Goal: Task Accomplishment & Management: Use online tool/utility

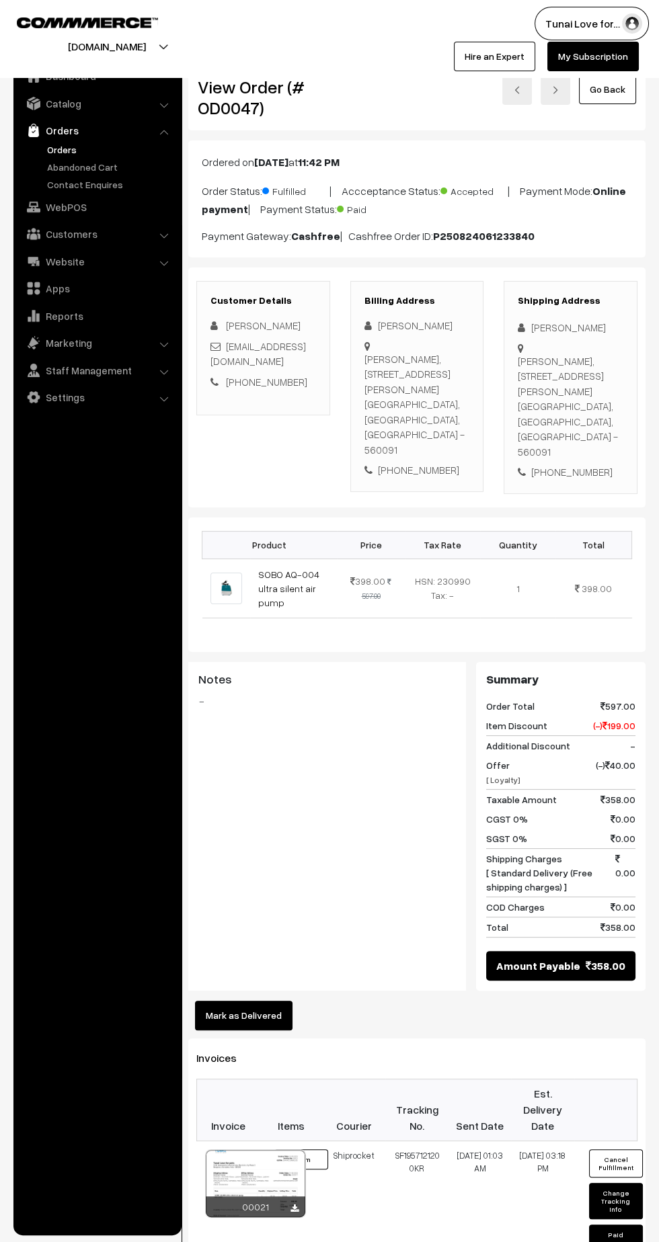
click at [65, 153] on link "Orders" at bounding box center [110, 149] width 133 height 14
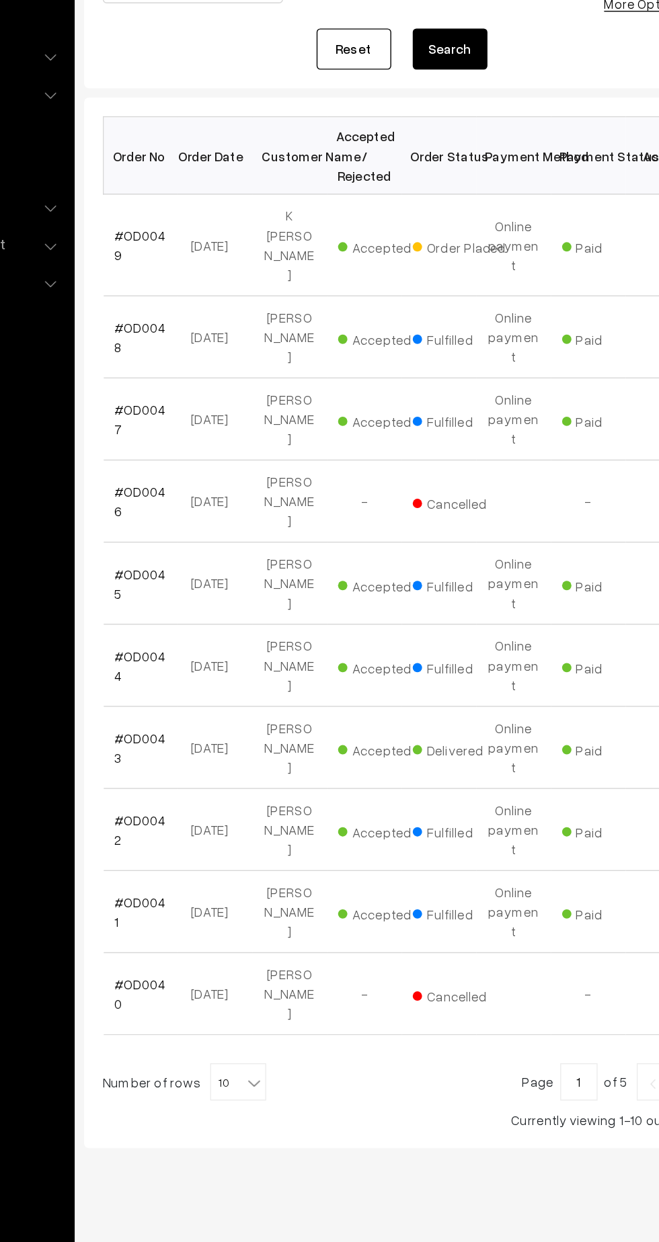
click at [230, 358] on link "#OD0049" at bounding box center [228, 371] width 37 height 26
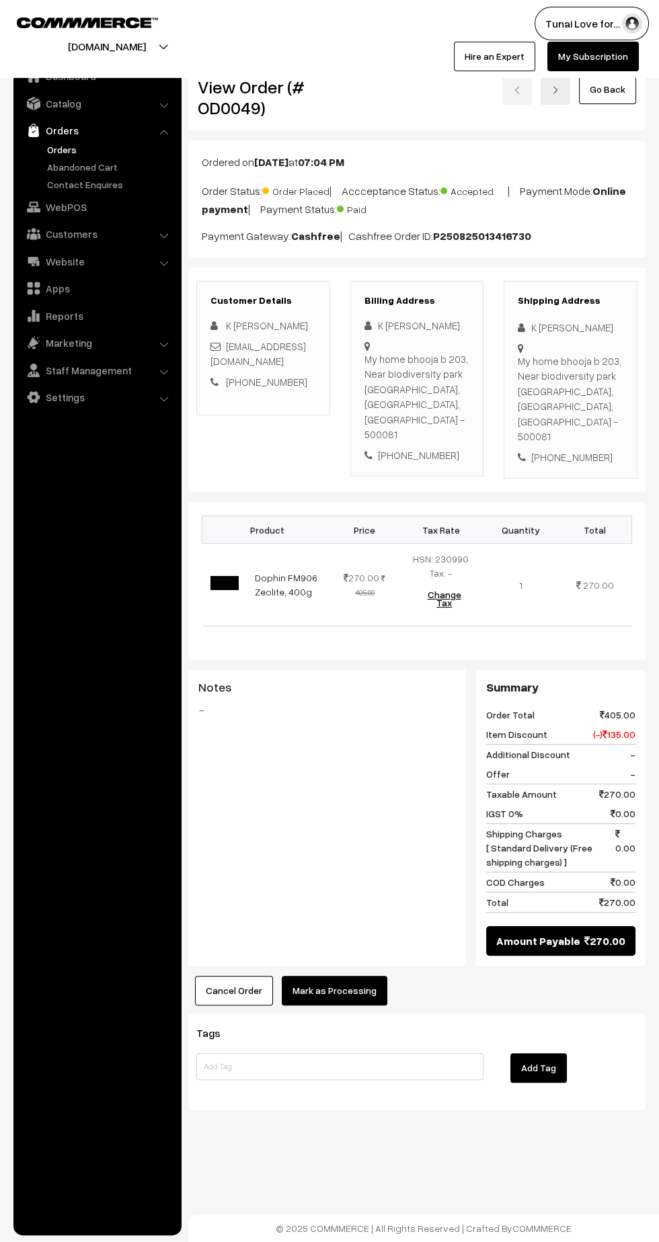
click at [335, 999] on button "Mark as Processing" at bounding box center [335, 991] width 106 height 30
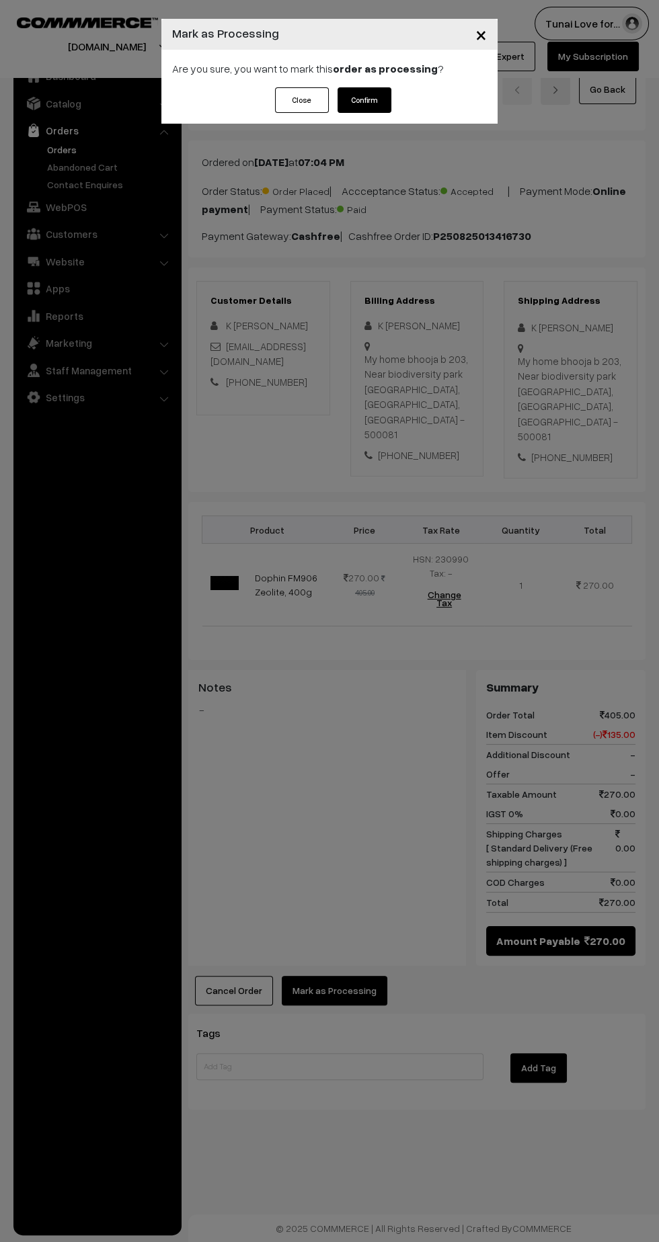
click at [373, 106] on button "Confirm" at bounding box center [364, 100] width 54 height 26
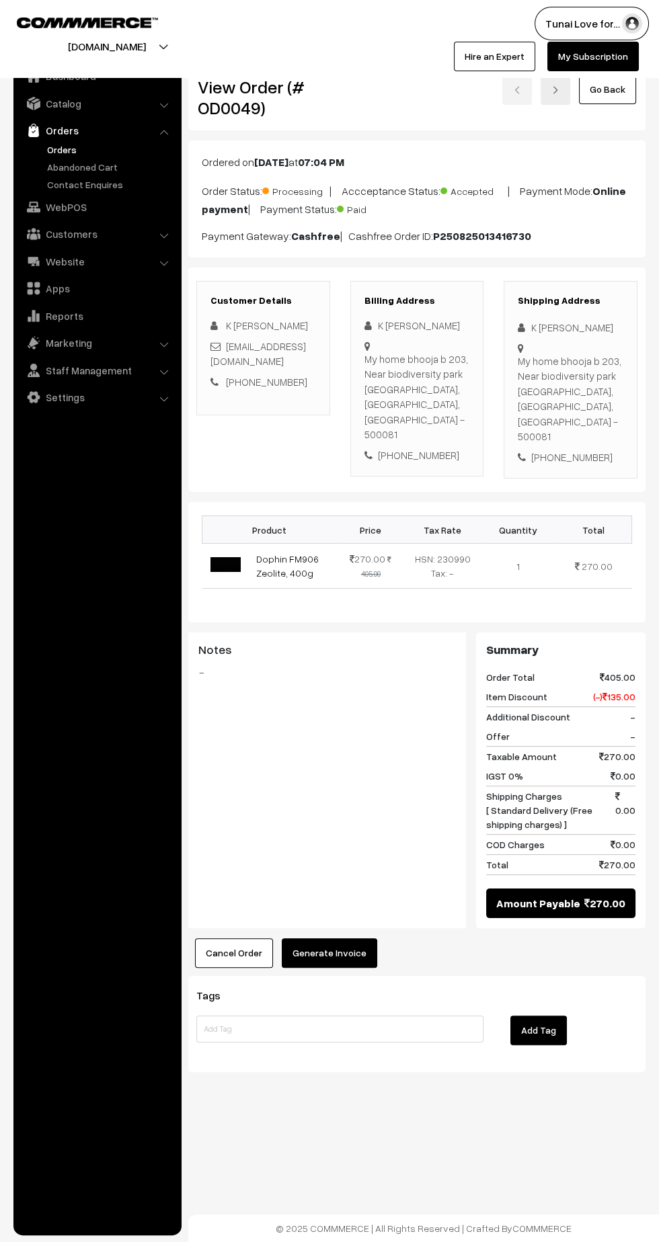
click at [325, 968] on button "Generate Invoice" at bounding box center [329, 953] width 95 height 30
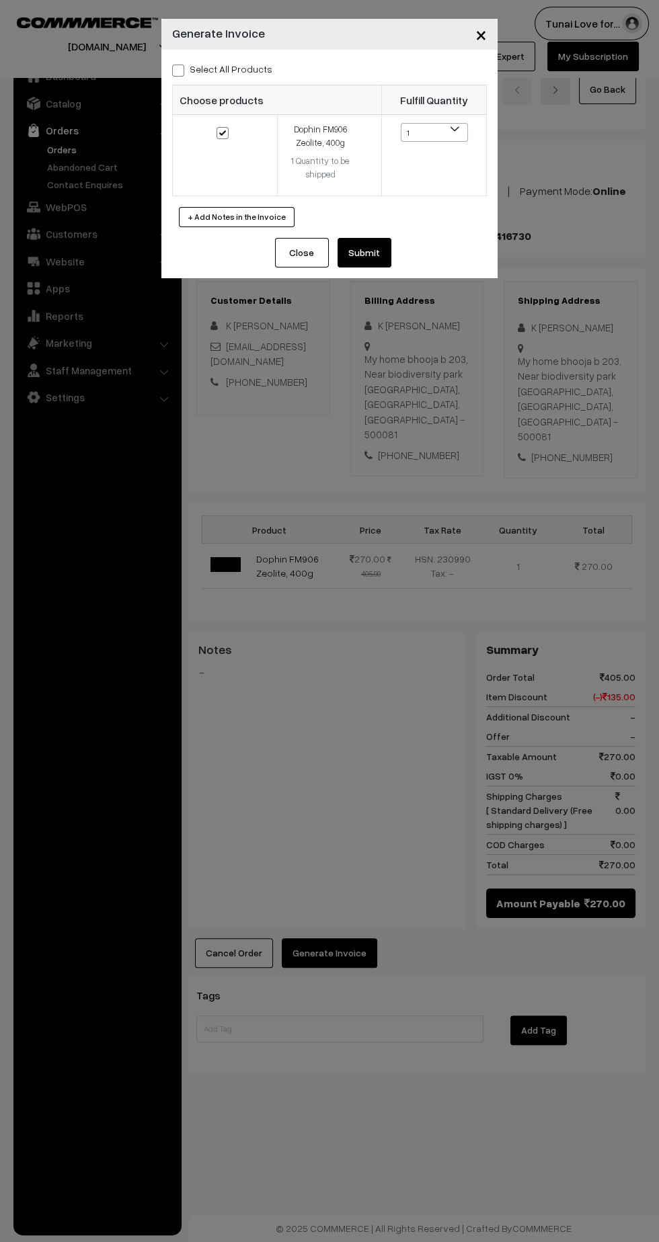
click at [385, 266] on button "Submit" at bounding box center [364, 253] width 54 height 30
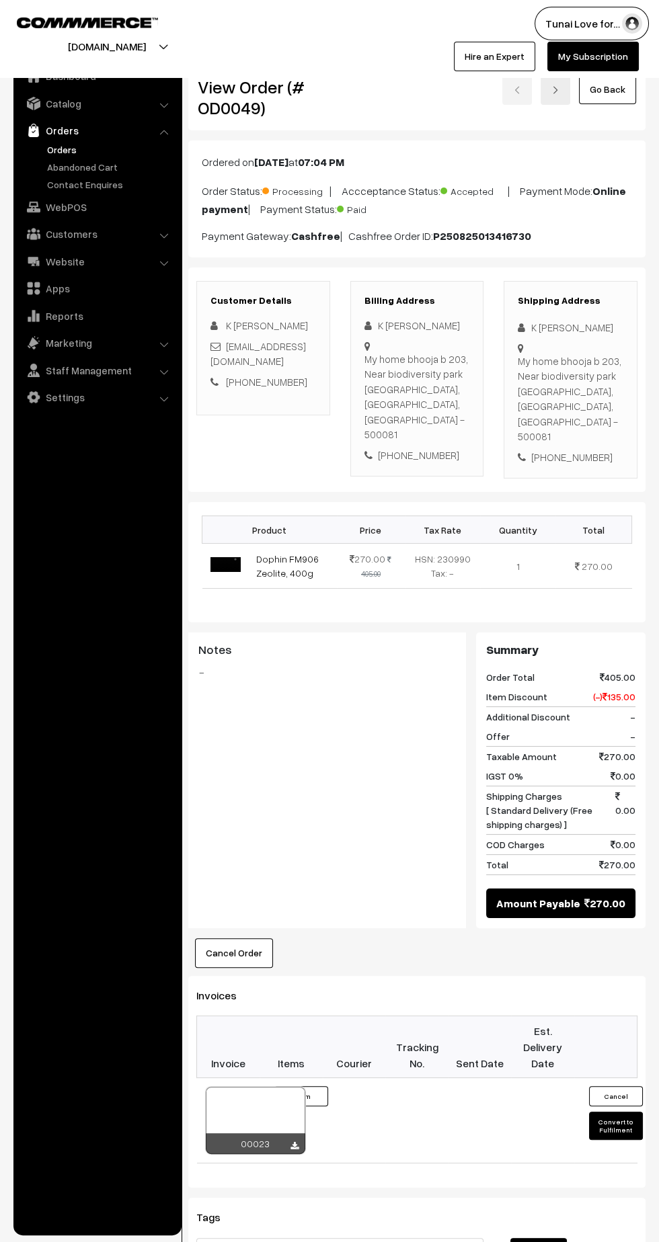
click at [63, 397] on link "Settings" at bounding box center [97, 397] width 160 height 24
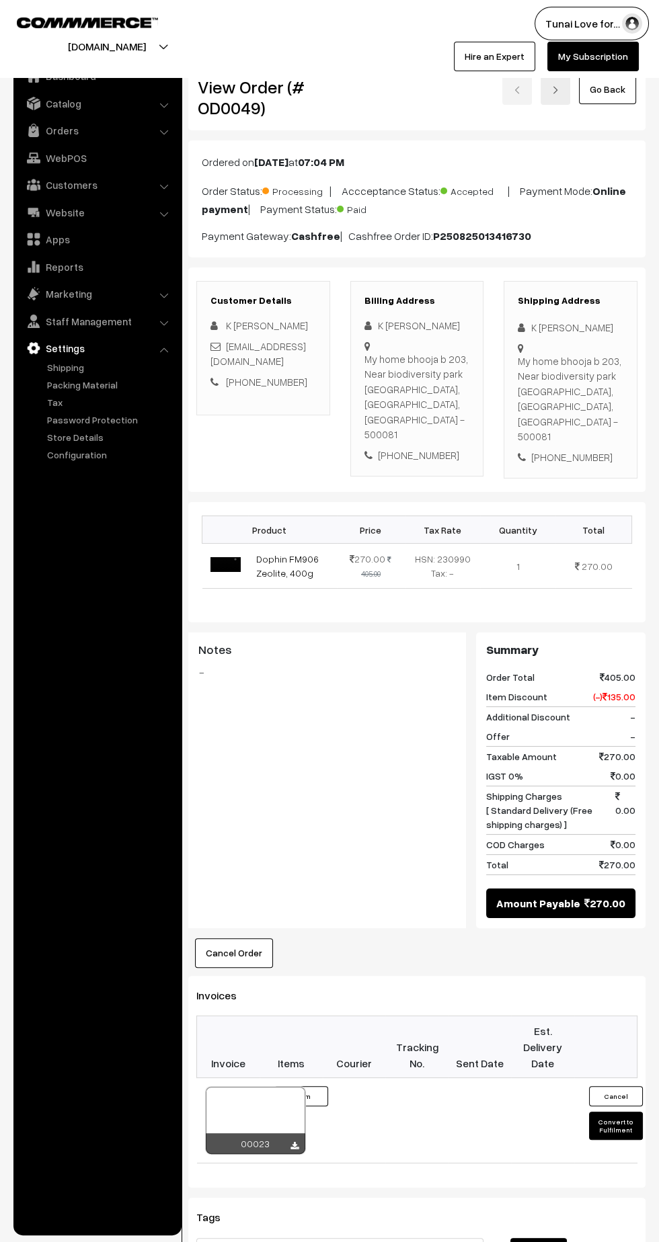
click at [91, 384] on link "Packing Material" at bounding box center [110, 385] width 133 height 14
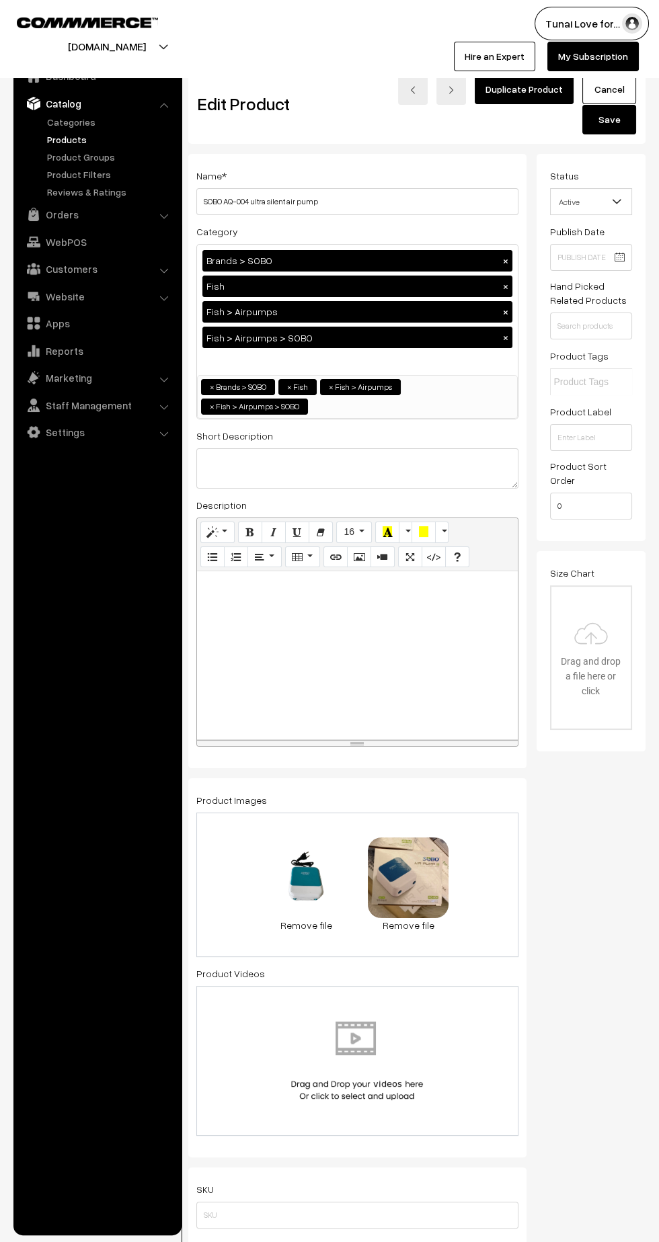
click at [65, 150] on link "Product Groups" at bounding box center [110, 157] width 133 height 14
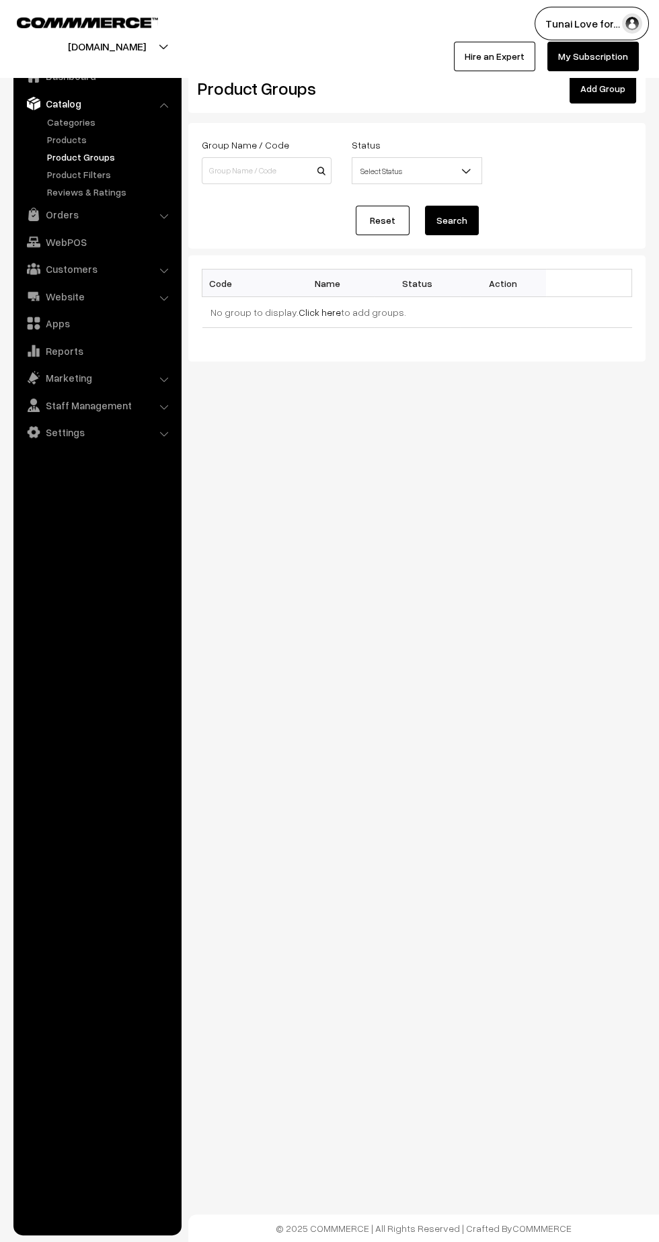
click at [74, 142] on link "Products" at bounding box center [110, 139] width 133 height 14
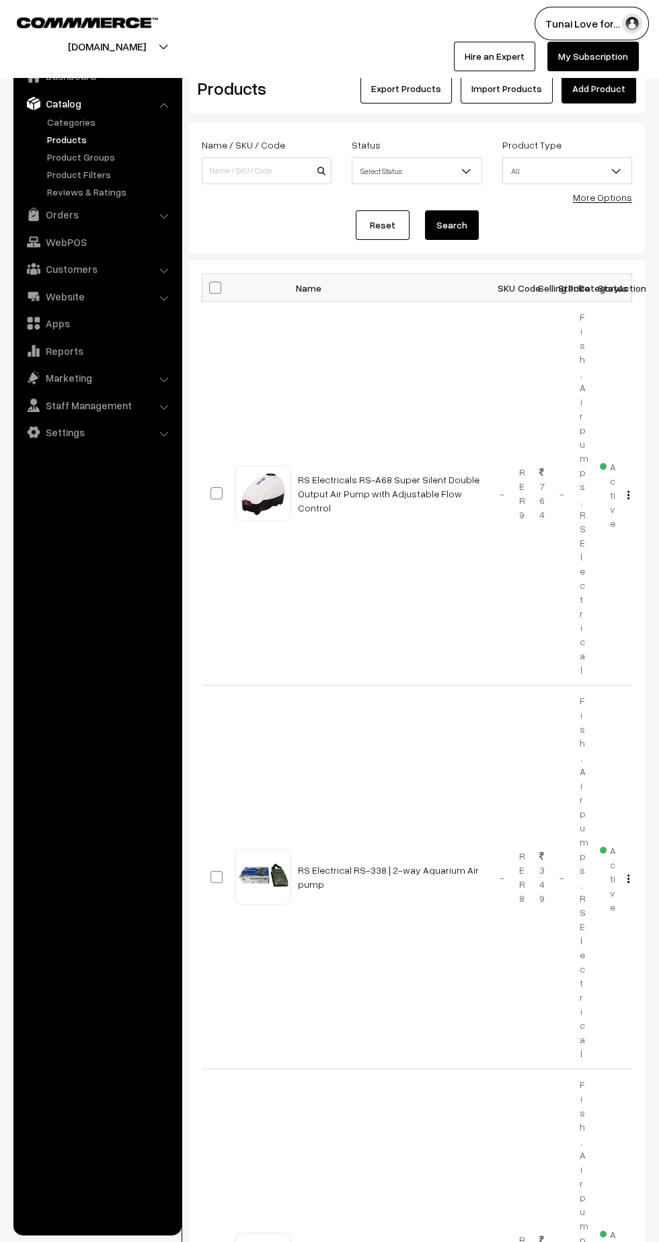
click at [71, 220] on link "Orders" at bounding box center [97, 214] width 160 height 24
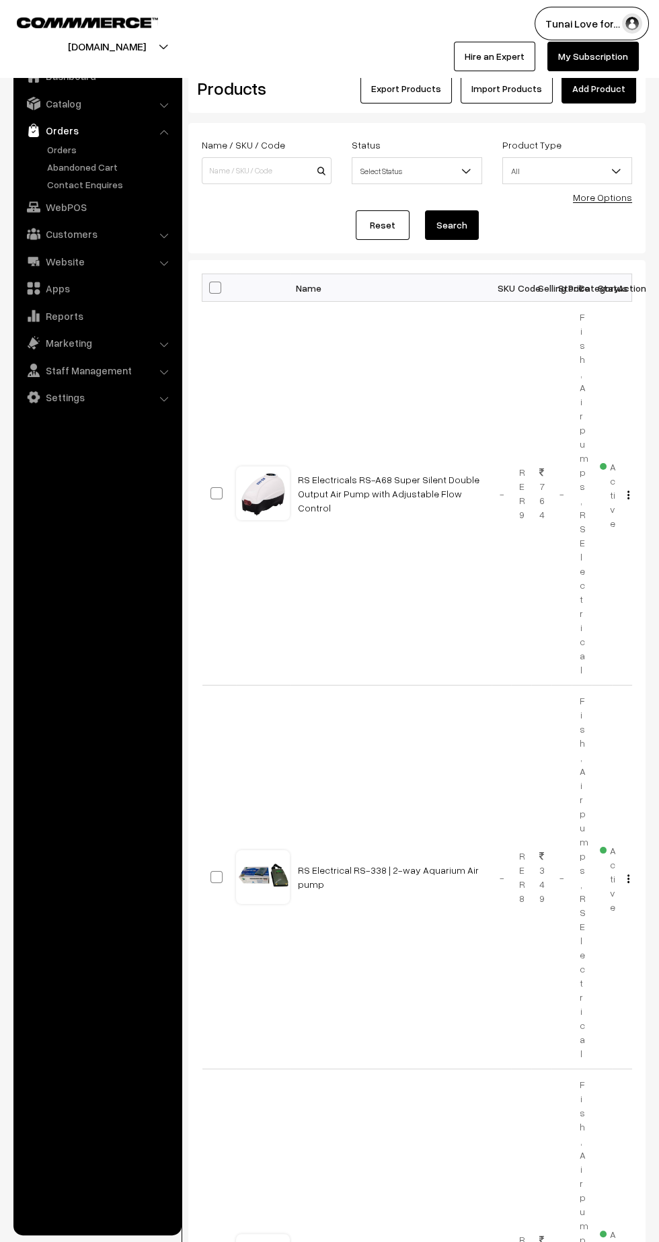
click at [61, 166] on link "Abandoned Cart" at bounding box center [110, 167] width 133 height 14
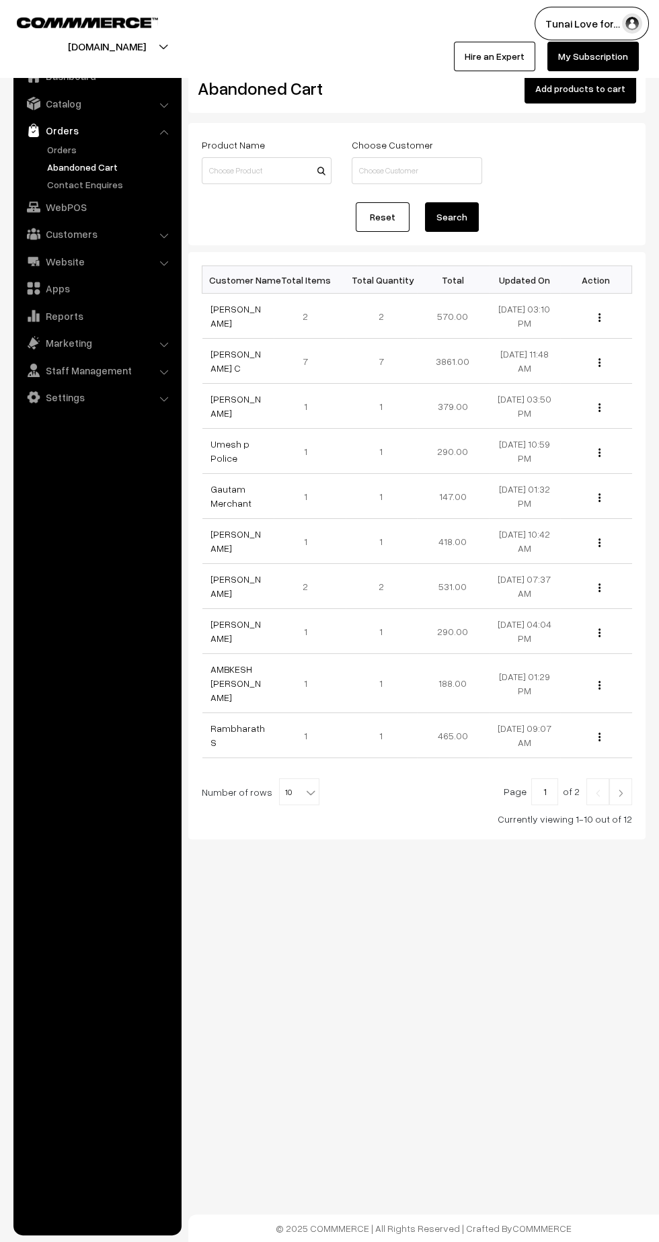
click at [63, 160] on link "Abandoned Cart" at bounding box center [110, 167] width 133 height 14
click at [63, 149] on link "Orders" at bounding box center [110, 149] width 133 height 14
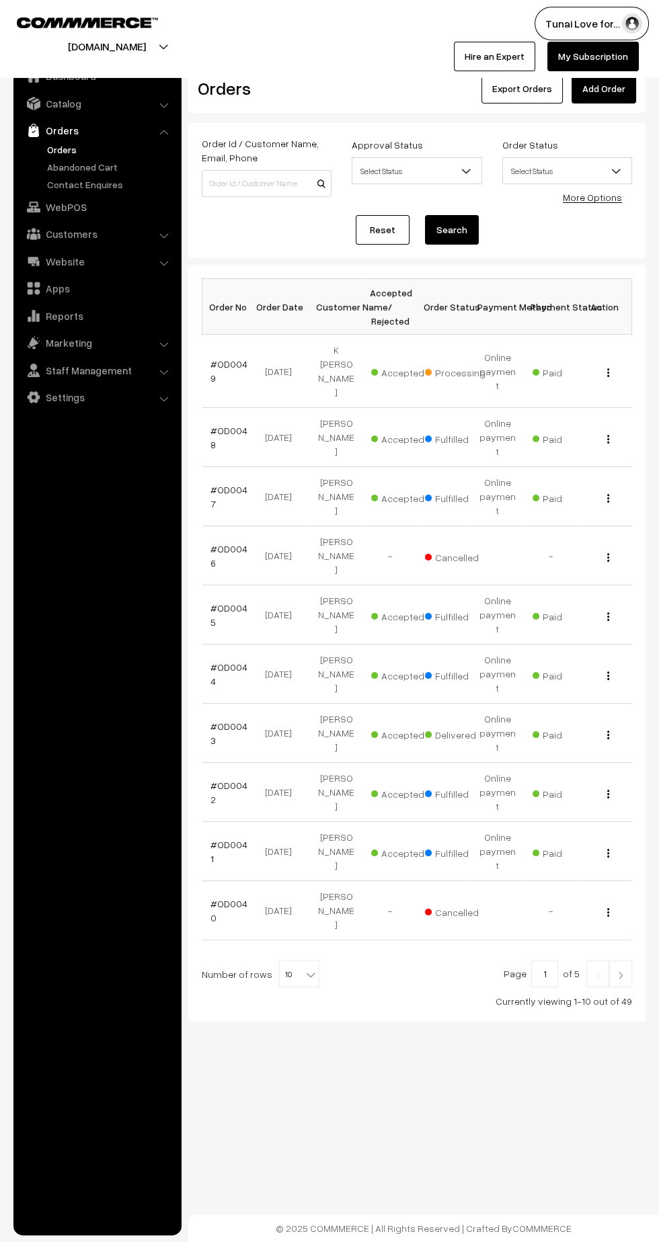
click at [228, 358] on link "#OD0049" at bounding box center [228, 371] width 37 height 26
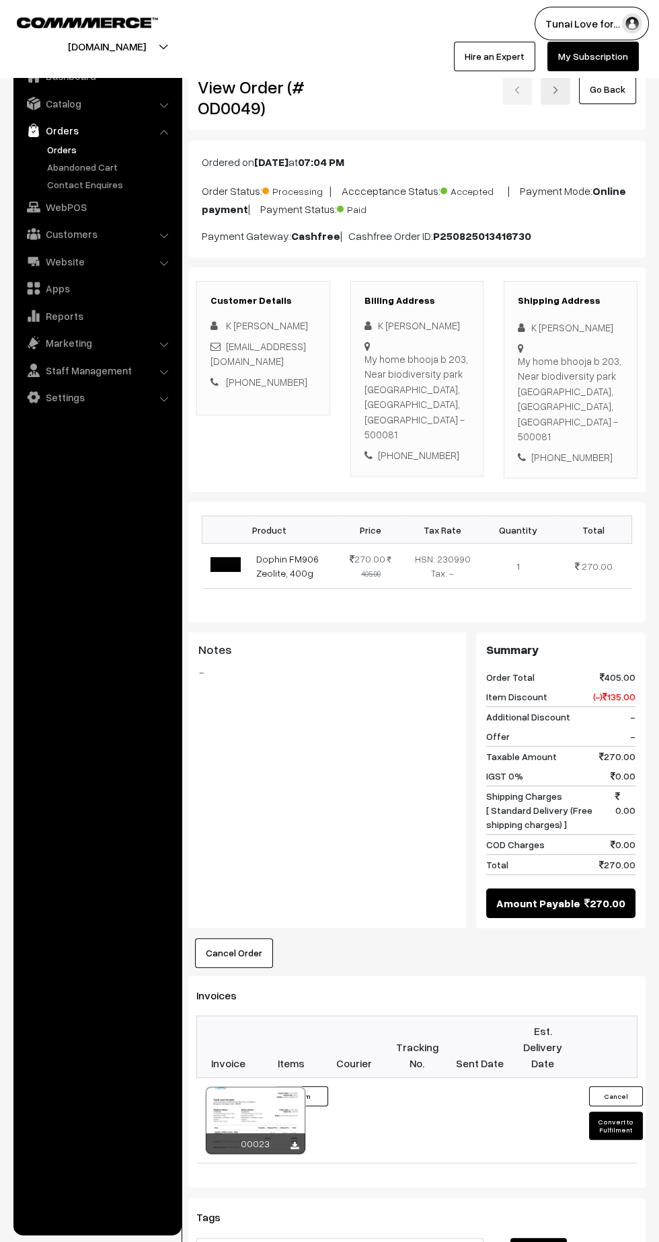
click at [276, 570] on link "Dophin FM906 Zeolite, 400g" at bounding box center [287, 566] width 63 height 26
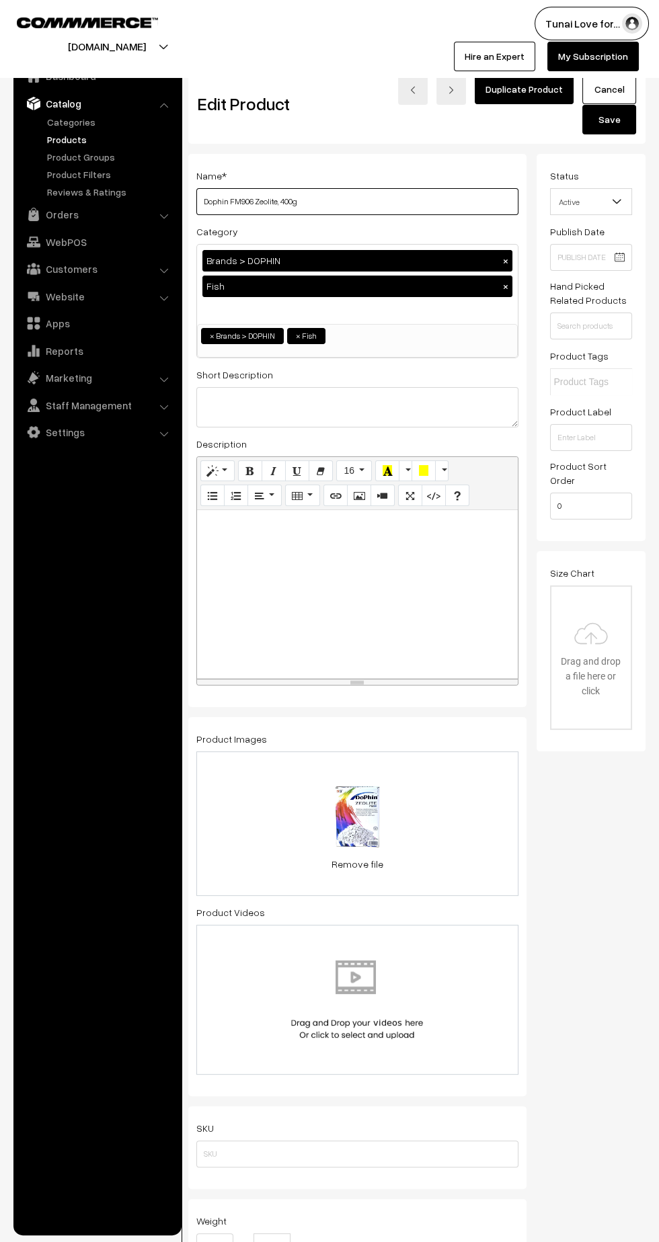
click at [263, 200] on input "Dophin FM906 Zeolite, 400g" at bounding box center [357, 201] width 322 height 27
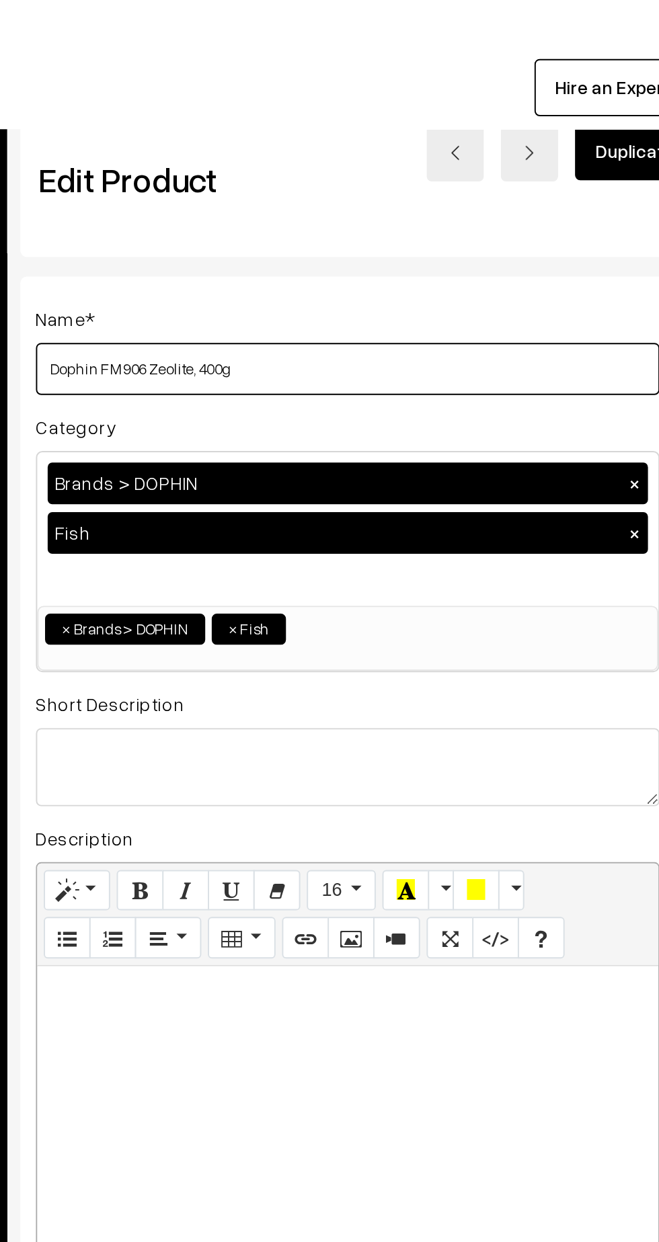
click at [288, 202] on input "Dophin FM906 Zeolite, 400g" at bounding box center [357, 201] width 322 height 27
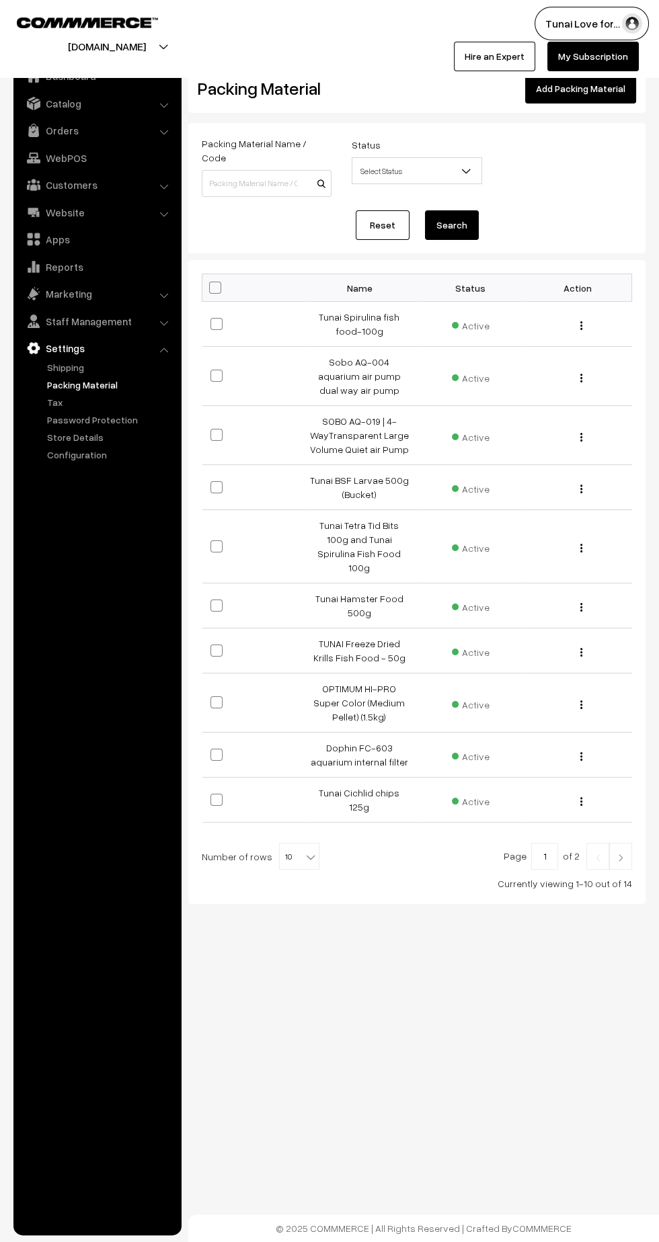
click at [576, 89] on link "Add Packing Material" at bounding box center [580, 89] width 111 height 30
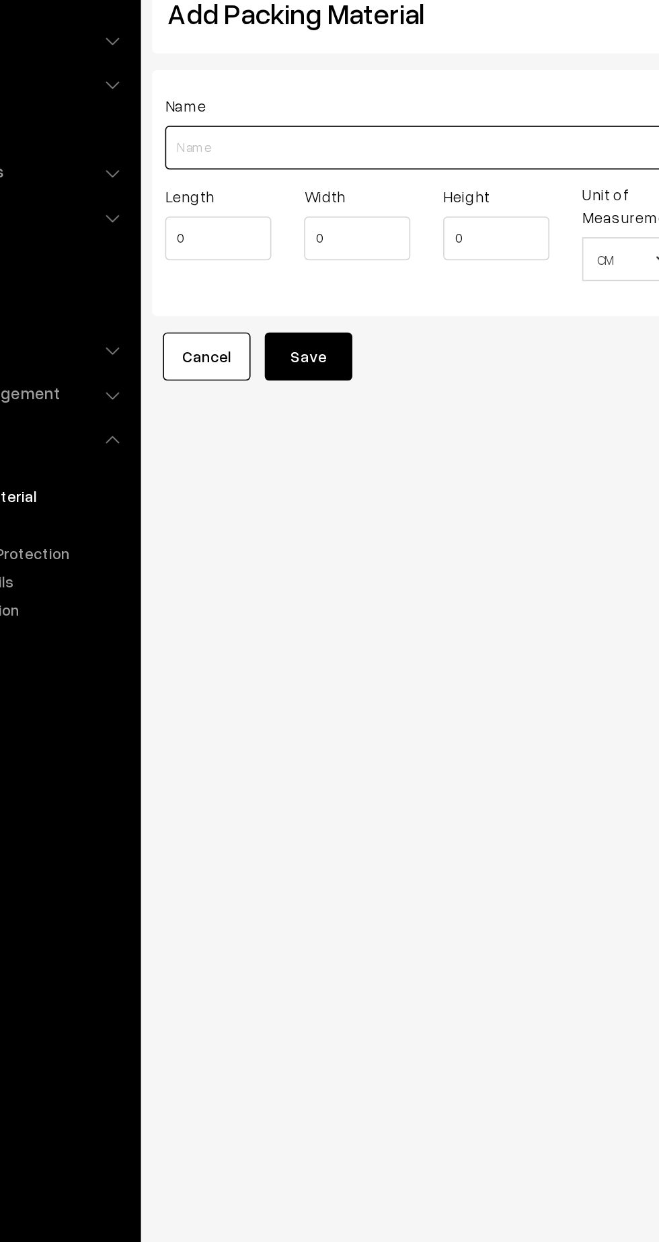
click at [230, 169] on input "Length" at bounding box center [357, 170] width 322 height 27
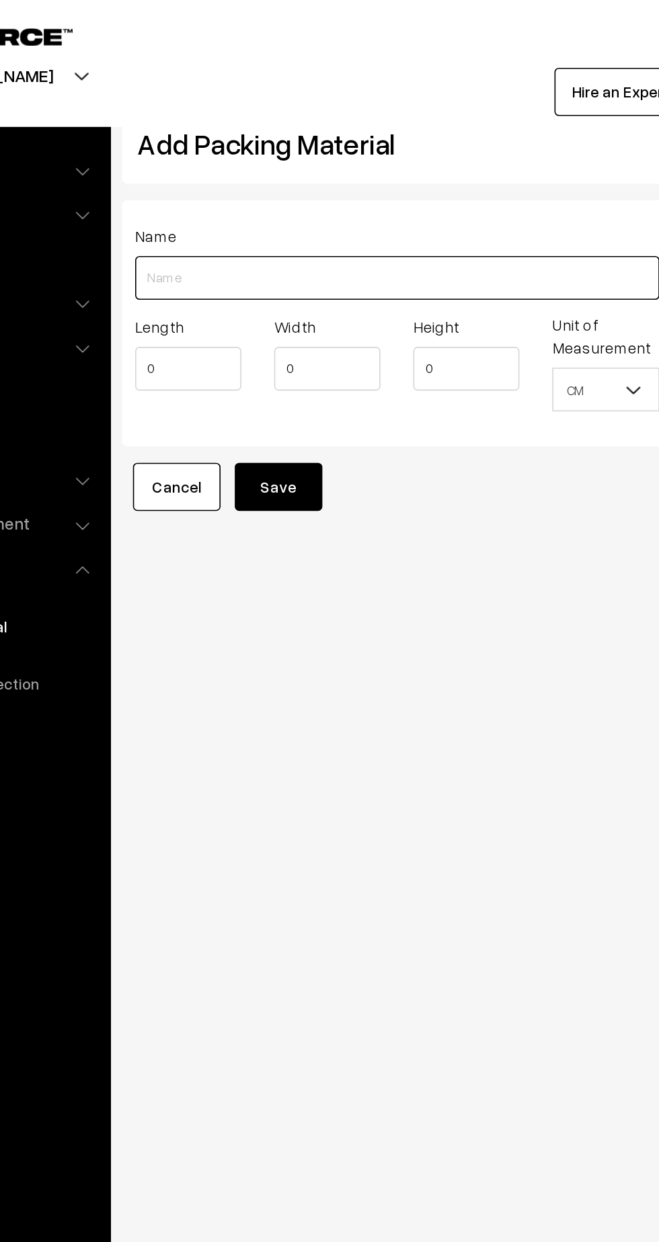
paste input "Dophin FM906 Zeolite, 400g"
type input "Dophin FM906 Zeolite, 400g"
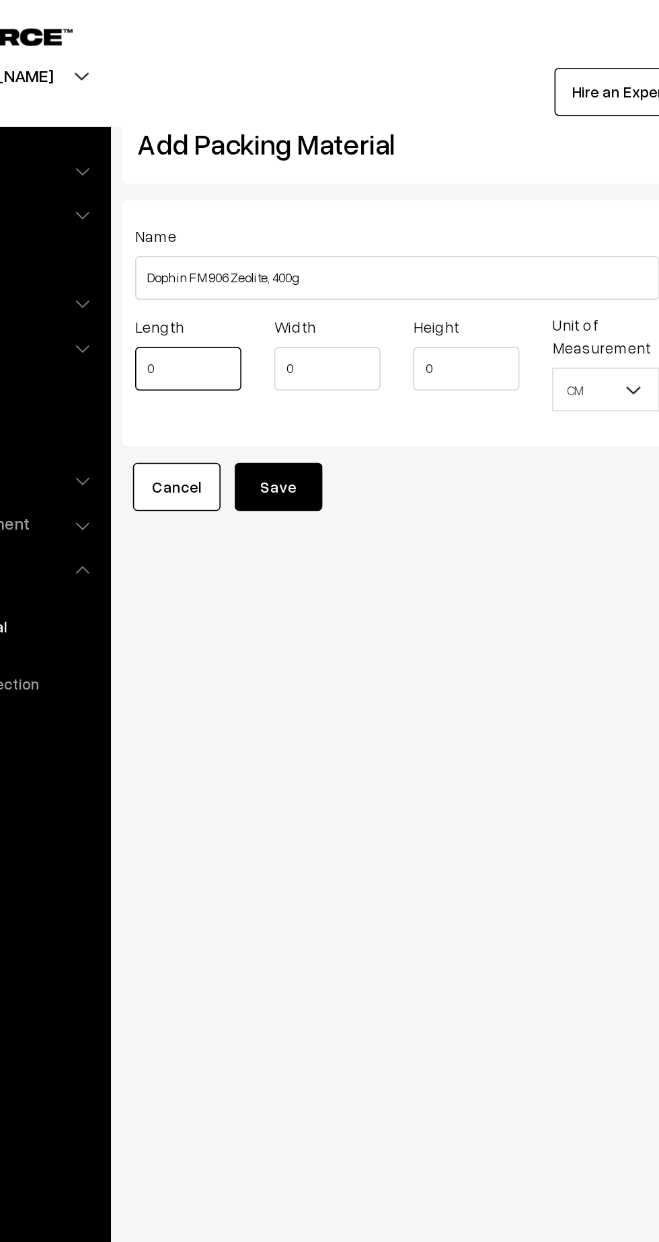
click at [224, 228] on input "0" at bounding box center [228, 226] width 65 height 27
type input "20"
click at [314, 228] on input "0" at bounding box center [314, 226] width 65 height 27
type input "15"
click at [387, 226] on input "0" at bounding box center [399, 226] width 65 height 27
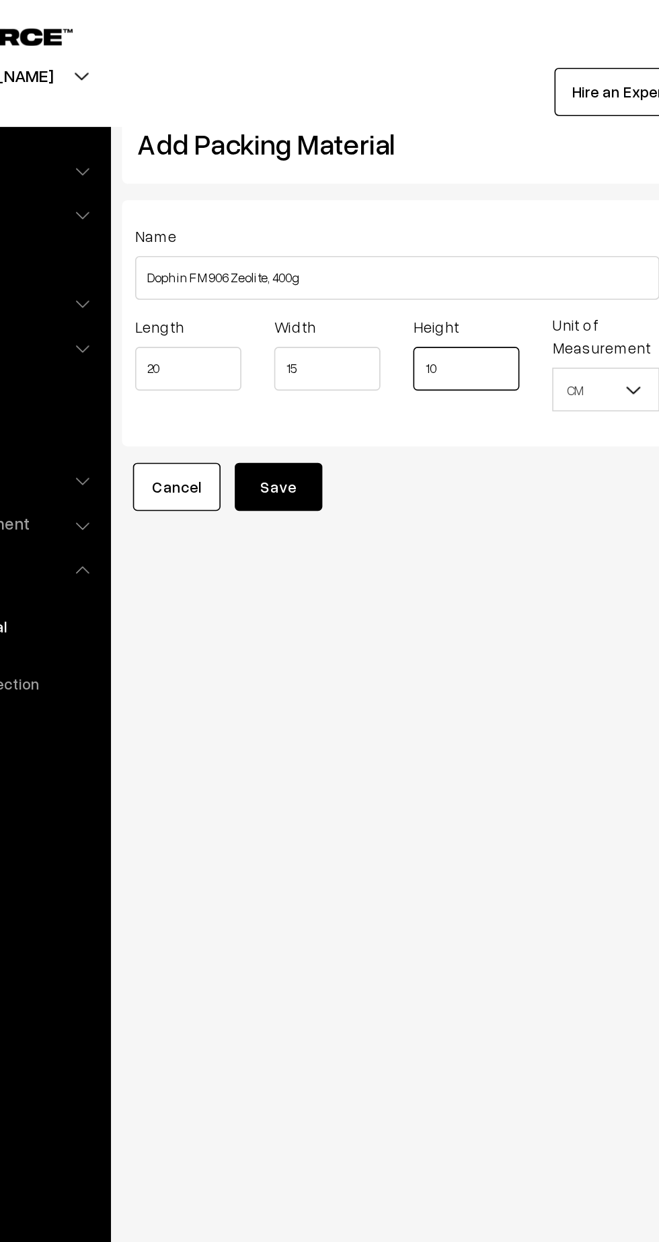
type input "10"
click at [286, 306] on button "Save" at bounding box center [284, 299] width 54 height 30
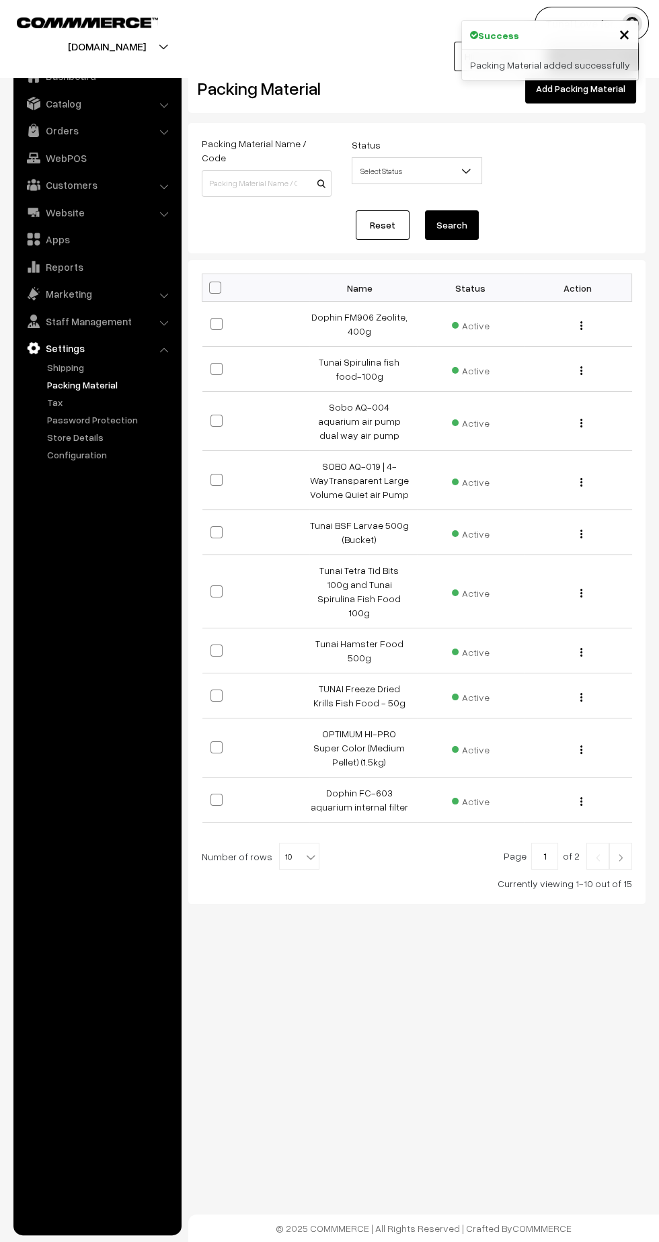
click at [77, 142] on link "Orders" at bounding box center [97, 130] width 160 height 24
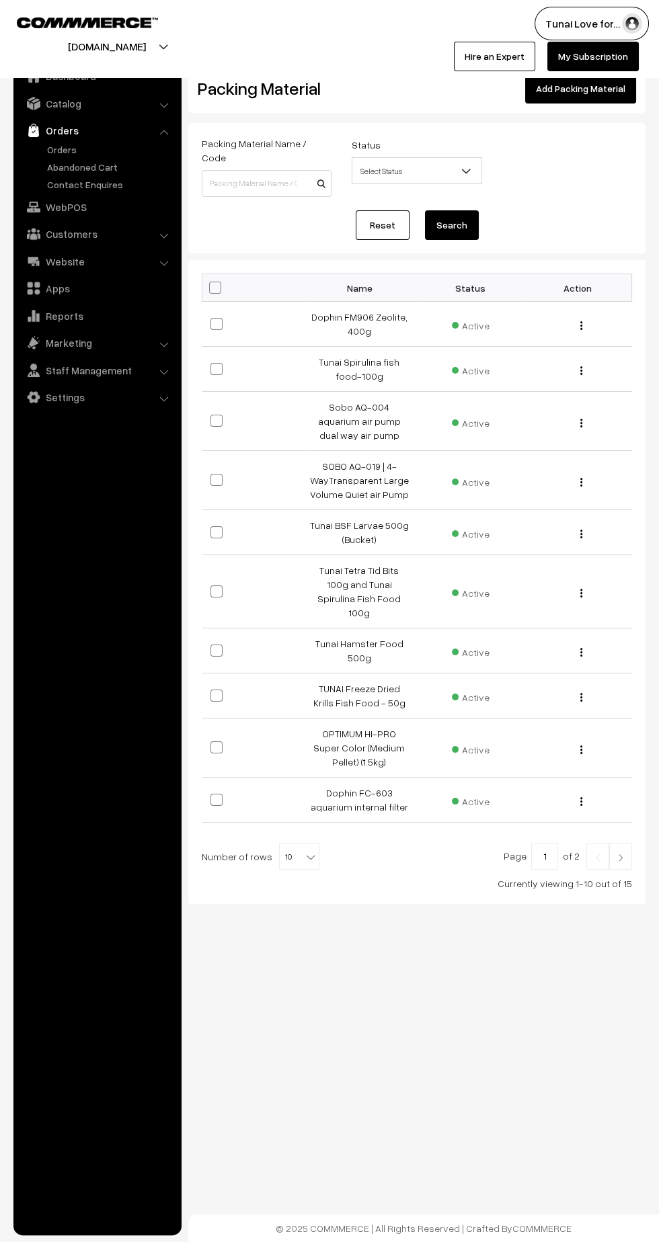
click at [60, 165] on link "Abandoned Cart" at bounding box center [110, 167] width 133 height 14
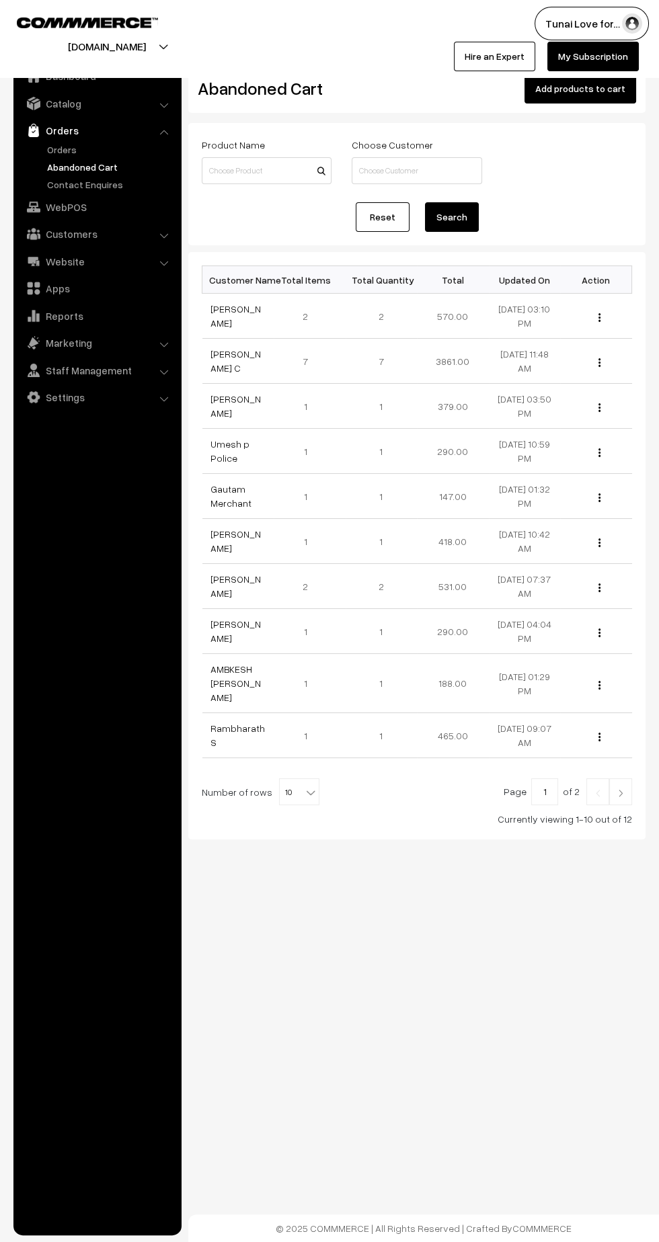
click at [61, 161] on link "Abandoned Cart" at bounding box center [110, 167] width 133 height 14
click at [65, 147] on link "Orders" at bounding box center [110, 149] width 133 height 14
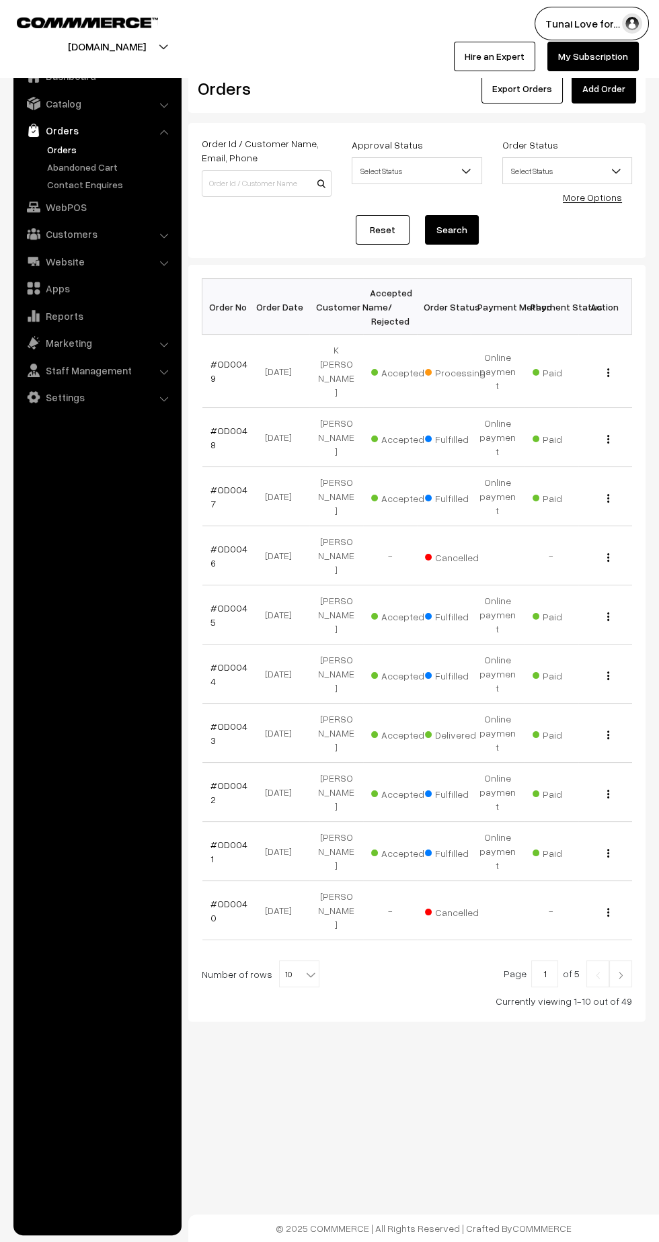
click at [231, 358] on link "#OD0049" at bounding box center [228, 371] width 37 height 26
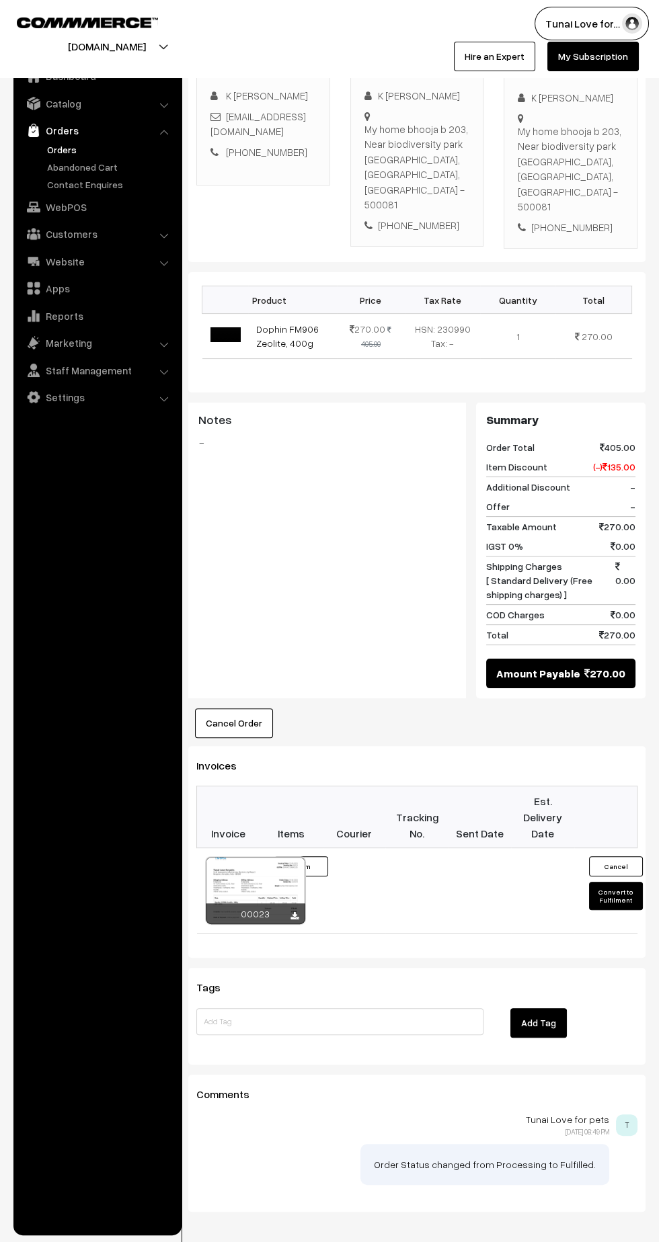
scroll to position [226, 0]
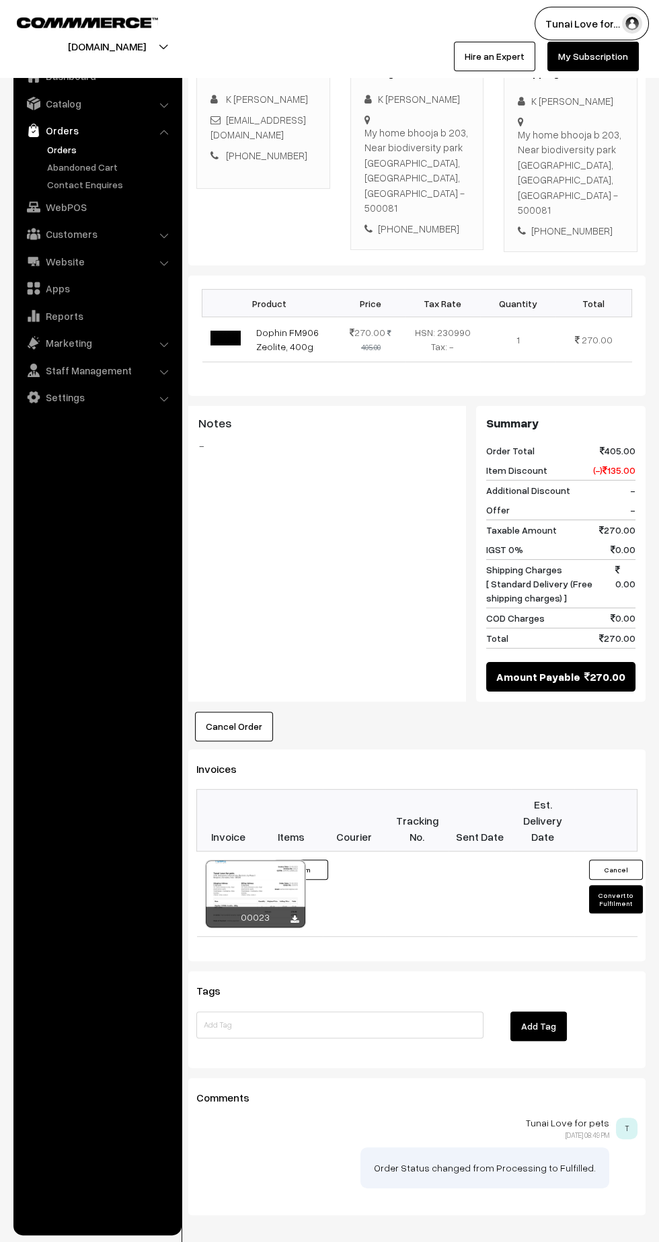
click at [604, 913] on button "Convert to Fulfilment" at bounding box center [616, 899] width 54 height 28
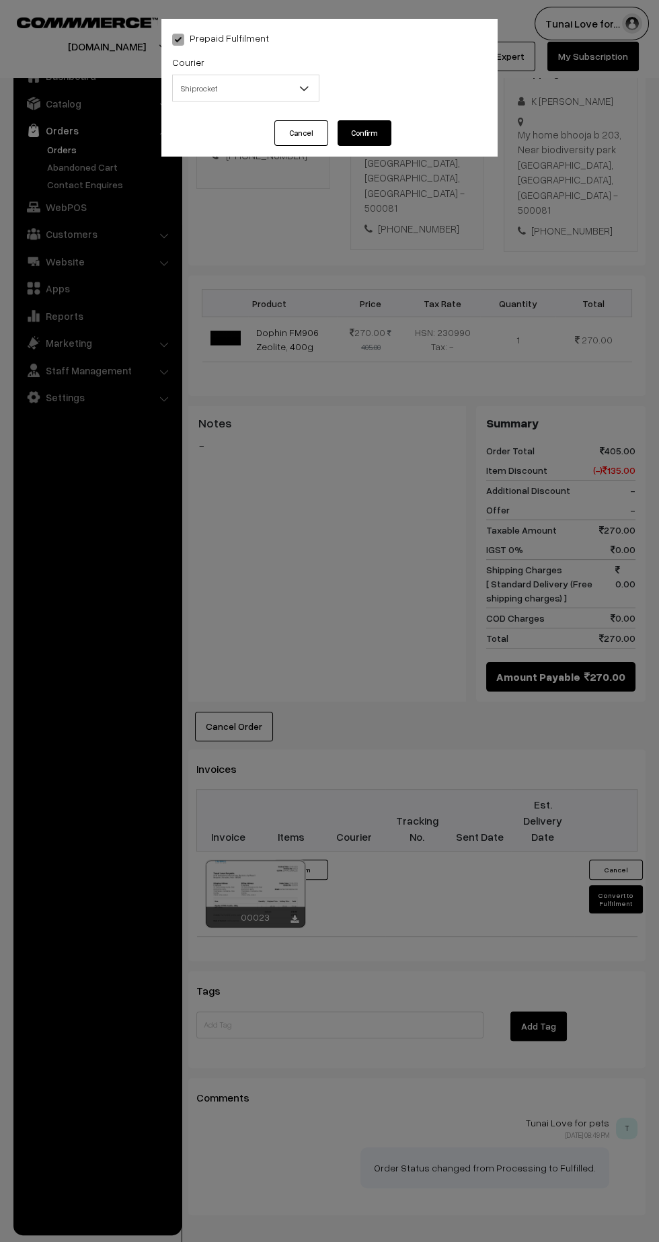
click at [245, 97] on span "Shiprocket" at bounding box center [246, 89] width 146 height 24
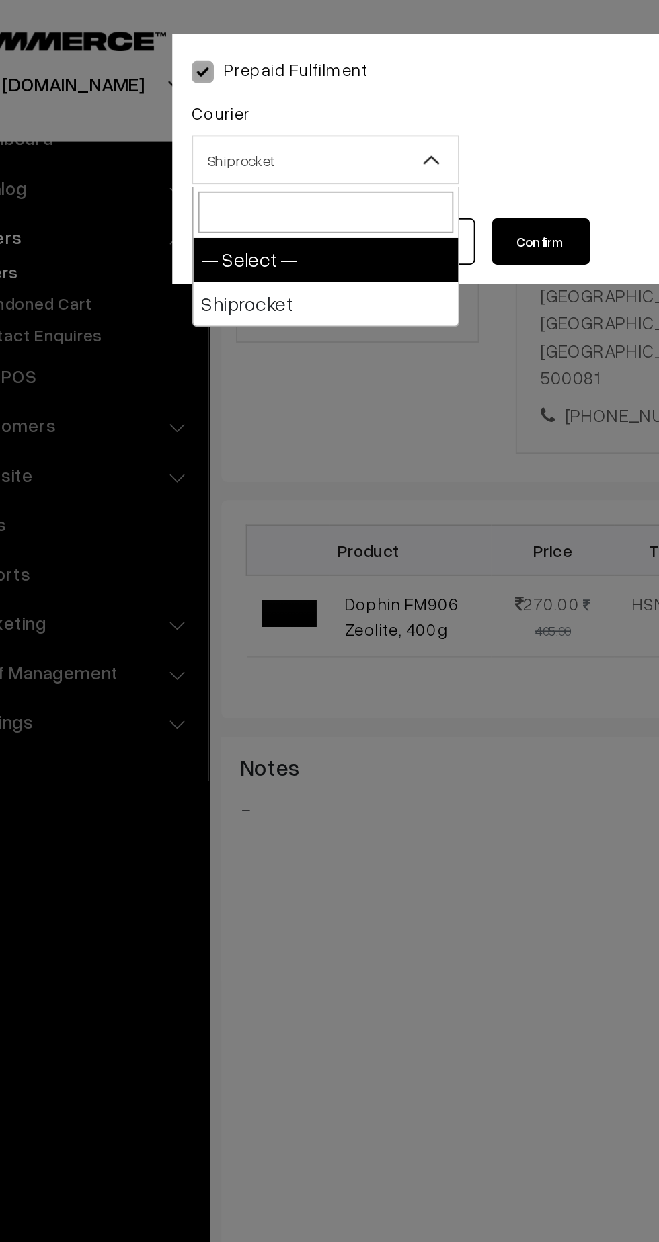
select select "1"
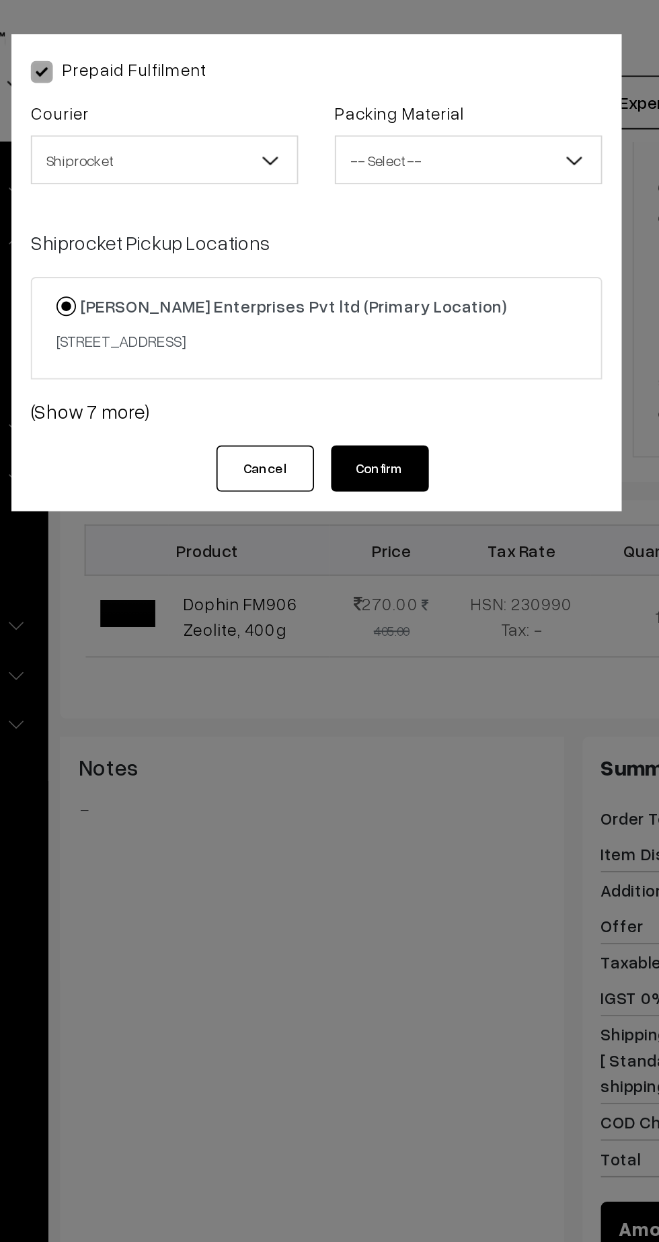
click at [369, 94] on span "-- Select --" at bounding box center [413, 89] width 146 height 24
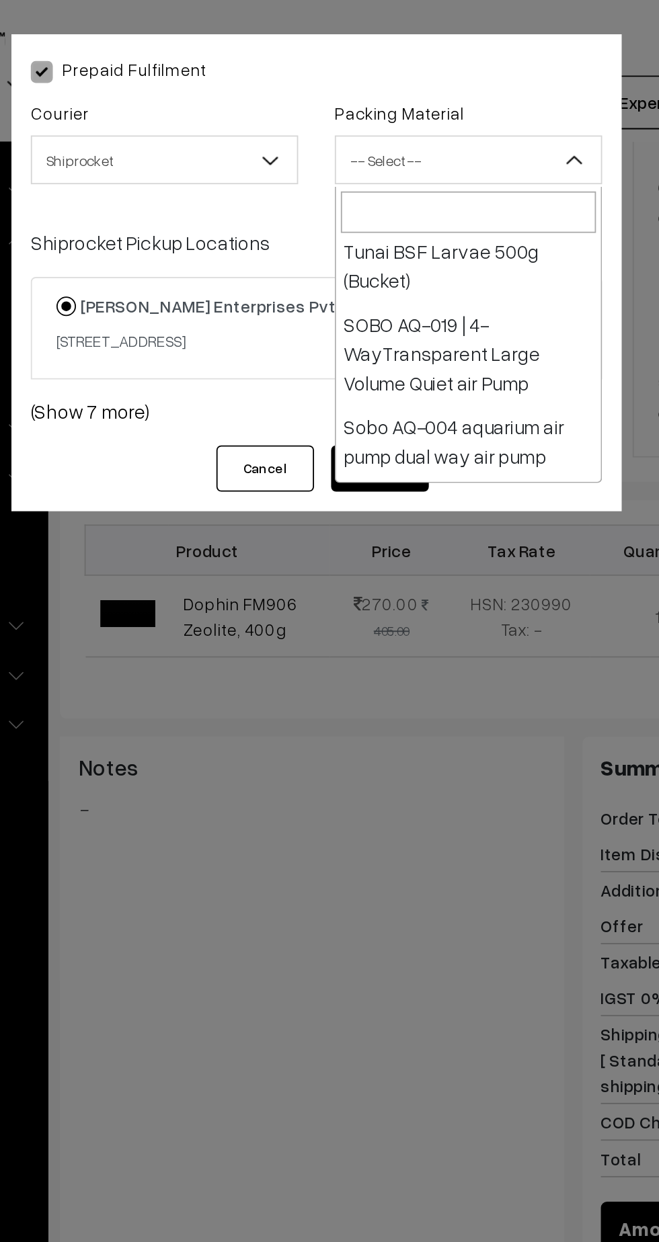
scroll to position [446, 0]
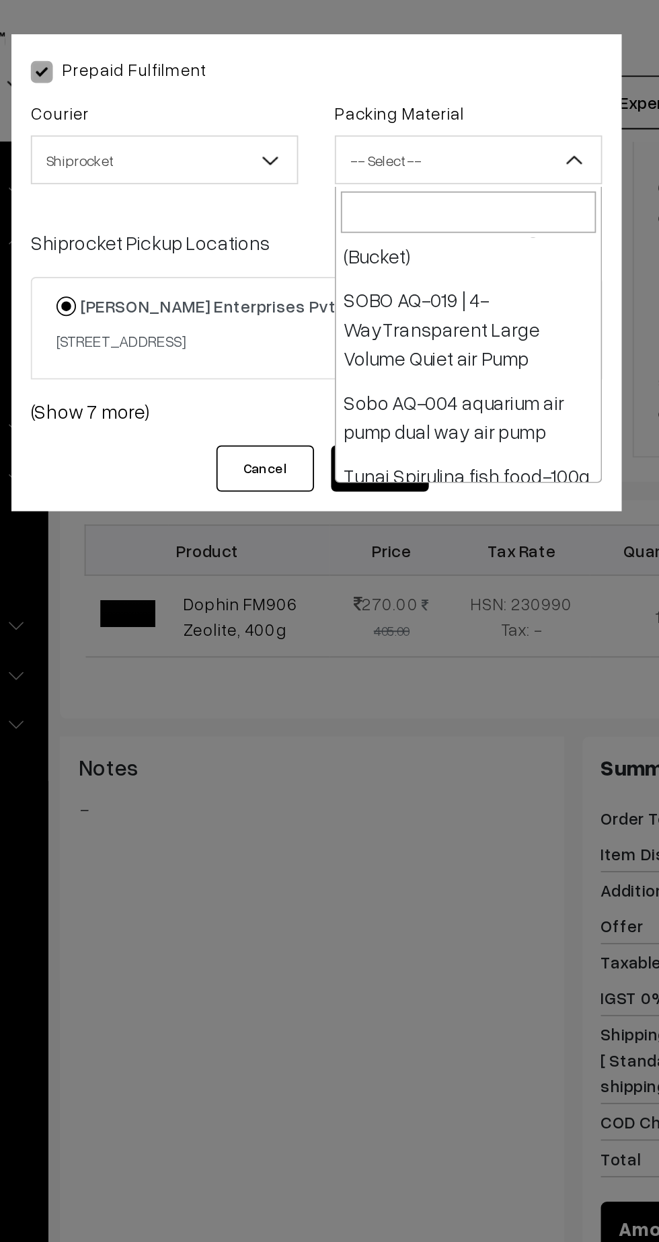
select select "16"
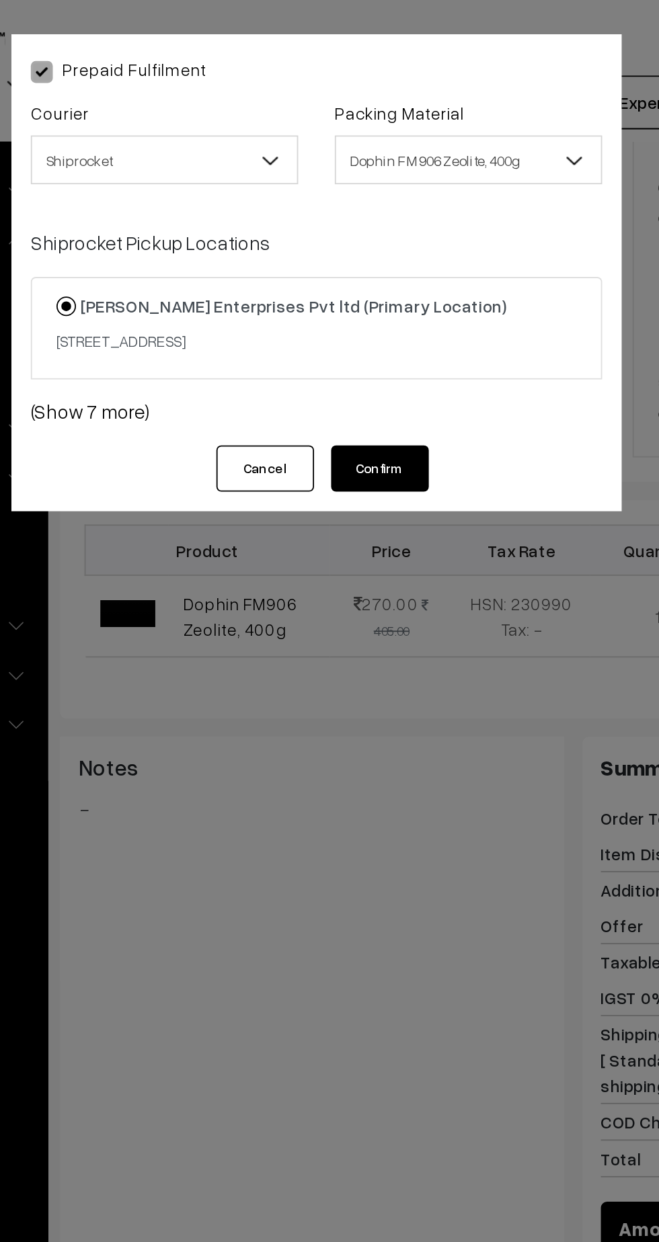
click at [195, 235] on link "(Show 7 more)" at bounding box center [329, 226] width 315 height 16
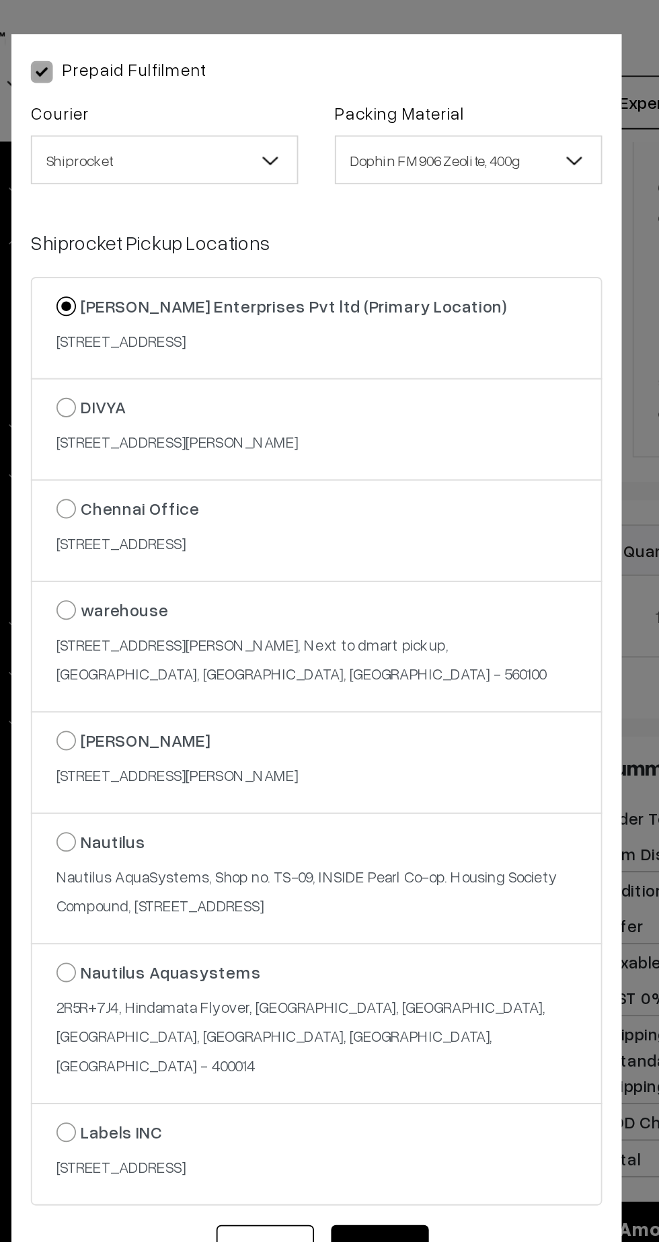
click at [188, 275] on input "Chennai Office 8/119, 2nd Floor, Kavimani St, Mogappair West, Mogappair,, pazha…" at bounding box center [183, 270] width 9 height 9
radio input "true"
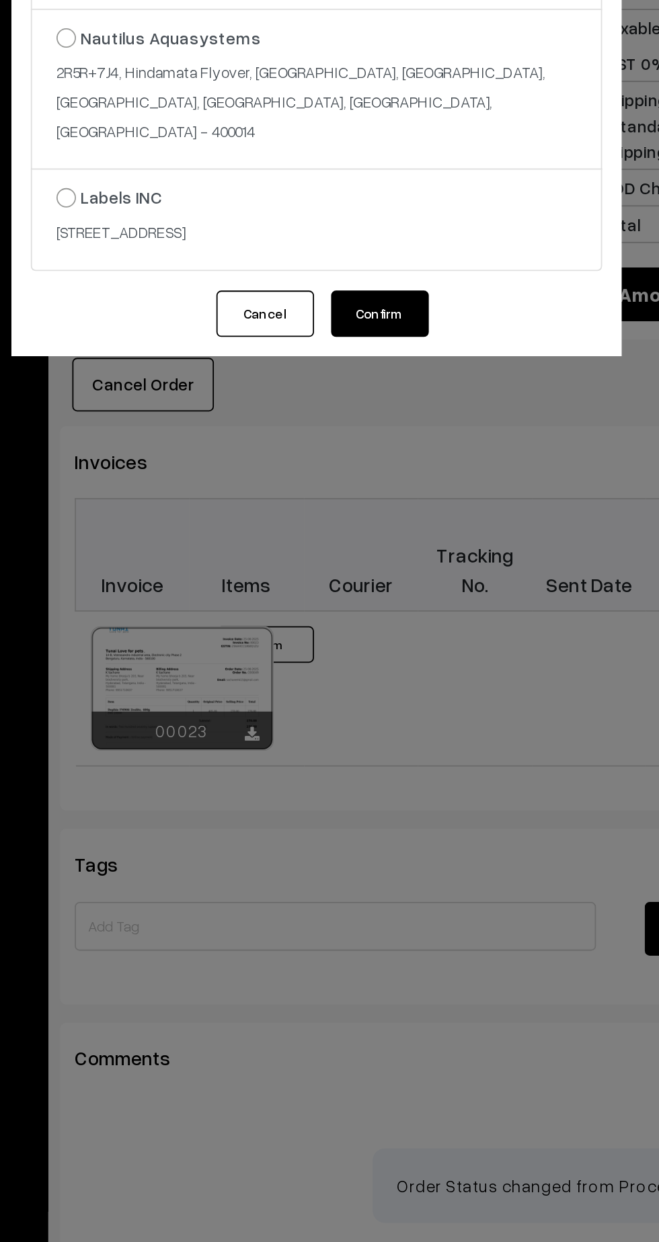
scroll to position [226, 0]
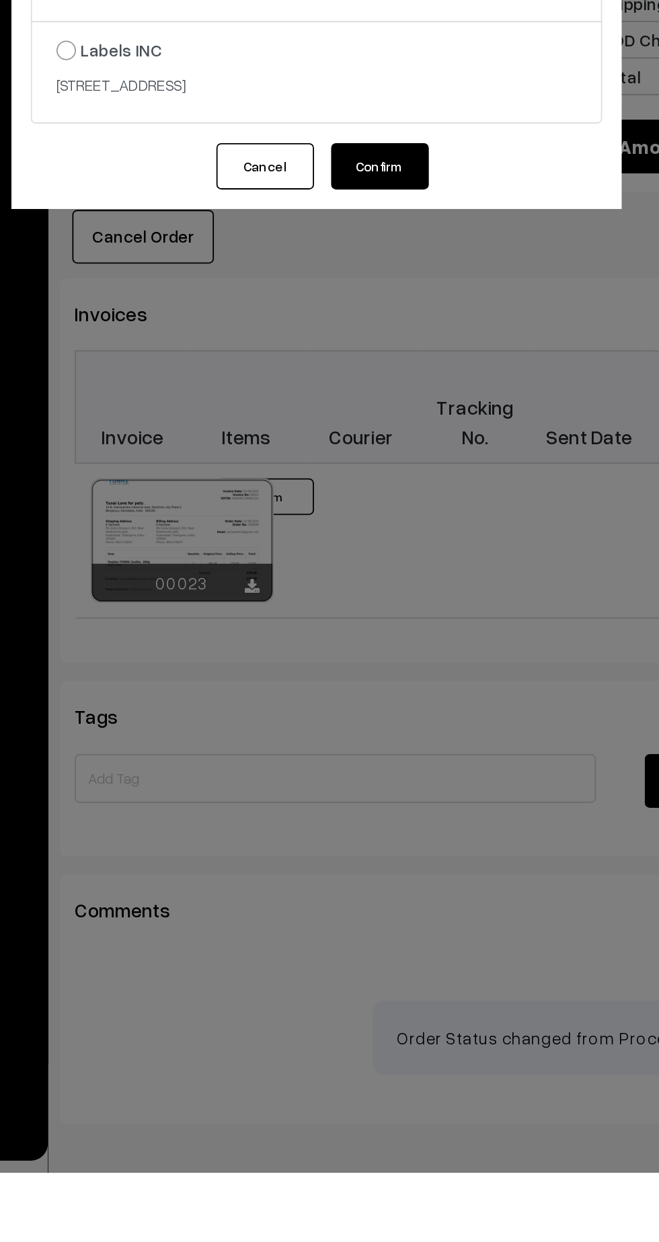
click at [371, 700] on button "Confirm" at bounding box center [364, 688] width 54 height 26
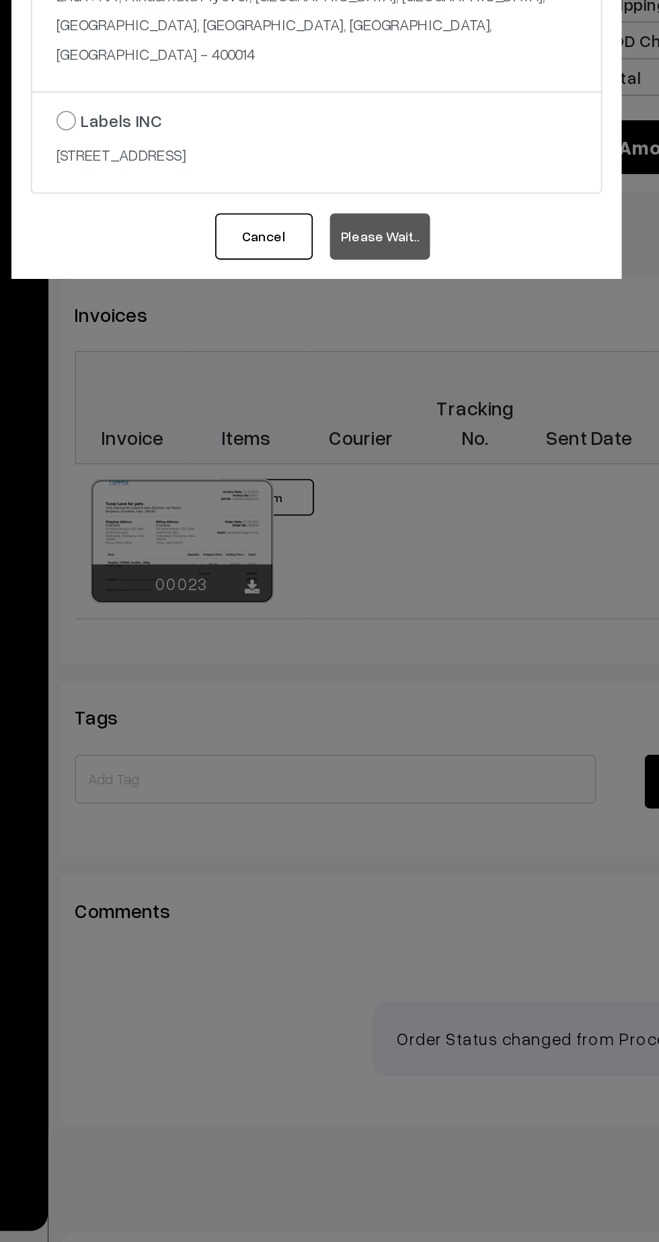
scroll to position [265, 0]
